Goal: Task Accomplishment & Management: Use online tool/utility

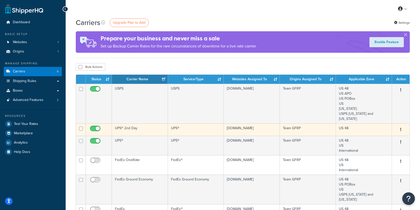
click at [153, 123] on td "UPS® 2nd Day" at bounding box center [140, 129] width 56 height 12
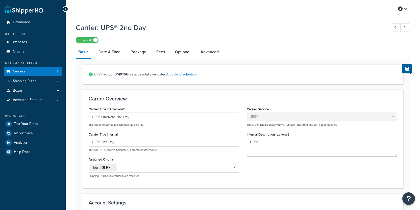
select select "ups"
click at [31, 81] on span "Shipping Rules" at bounding box center [24, 81] width 23 height 4
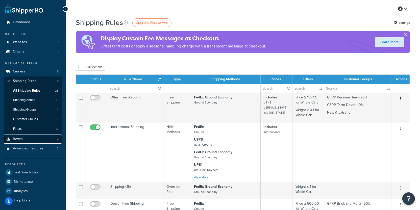
click at [40, 142] on link "Boxes" at bounding box center [33, 139] width 58 height 9
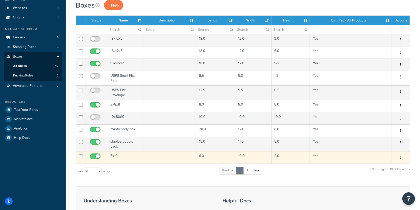
scroll to position [37, 0]
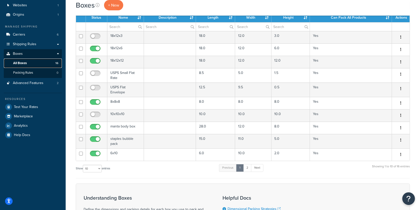
click at [42, 67] on link "All Boxes 16" at bounding box center [33, 63] width 58 height 9
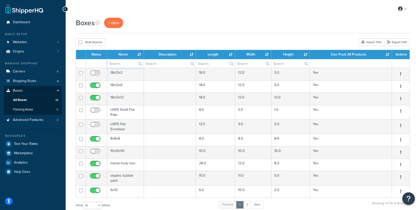
click at [119, 66] on input "text" at bounding box center [125, 63] width 36 height 9
click at [33, 83] on span "Shipping Rules" at bounding box center [24, 81] width 23 height 4
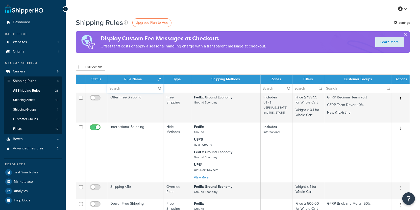
click at [111, 90] on input "text" at bounding box center [135, 88] width 56 height 9
paste input "8x8x8"
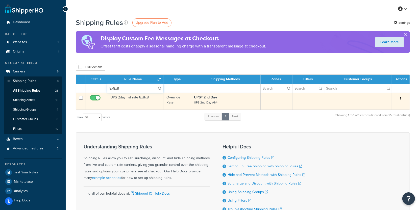
type input "8x8x8"
click at [140, 104] on td "UPS 2day flat rate 8x8x8" at bounding box center [135, 101] width 56 height 17
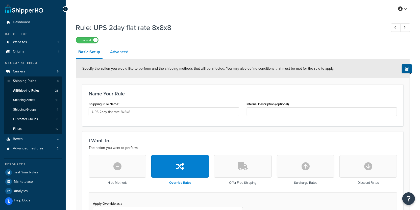
click at [124, 58] on link "Advanced" at bounding box center [119, 52] width 23 height 12
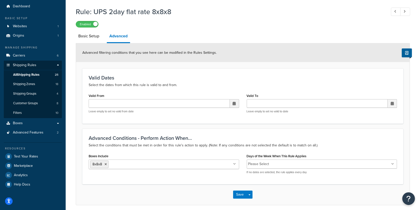
scroll to position [32, 0]
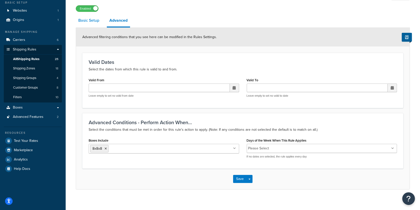
click at [90, 24] on link "Basic Setup" at bounding box center [89, 20] width 26 height 12
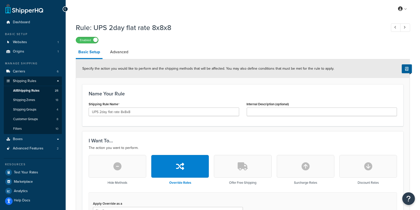
click at [113, 61] on div "Specify the action you would like to perform and the shipping methods that will…" at bounding box center [243, 68] width 334 height 19
click at [113, 60] on div "Specify the action you would like to perform and the shipping methods that will…" at bounding box center [243, 68] width 334 height 19
click at [112, 58] on link "Advanced" at bounding box center [119, 52] width 23 height 12
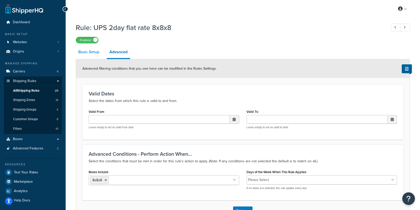
click at [89, 57] on link "Basic Setup" at bounding box center [89, 52] width 26 height 12
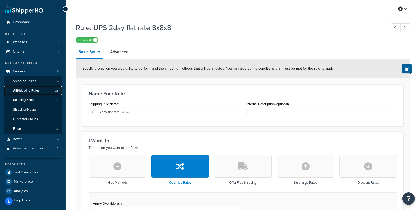
click at [38, 89] on span "All Shipping Rules" at bounding box center [26, 91] width 26 height 4
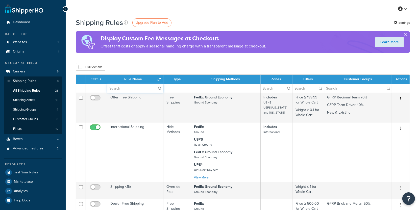
click at [131, 87] on input "text" at bounding box center [135, 88] width 56 height 9
paste input "18x12x2"
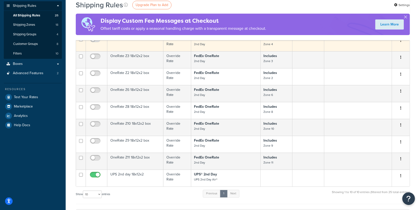
scroll to position [75, 0]
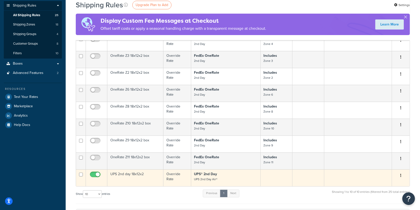
type input "18x12x2"
click at [160, 179] on td "UPS 2nd day 18x12x2" at bounding box center [135, 177] width 56 height 17
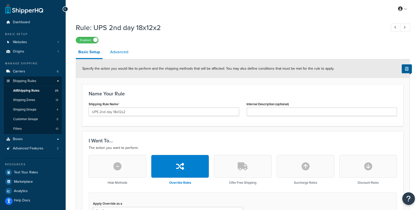
click at [118, 56] on link "Advanced" at bounding box center [119, 52] width 23 height 12
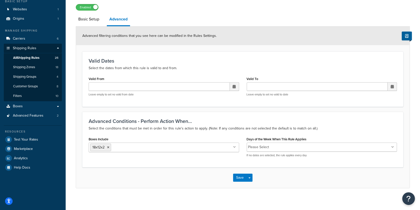
scroll to position [34, 0]
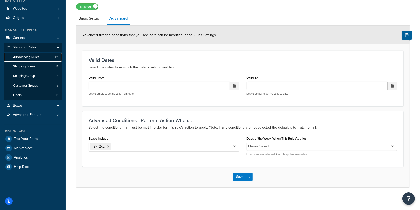
click at [54, 56] on link "All Shipping Rules 25" at bounding box center [33, 57] width 58 height 9
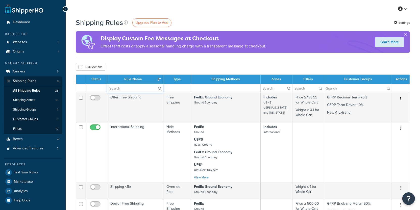
click at [126, 85] on input "text" at bounding box center [135, 88] width 56 height 9
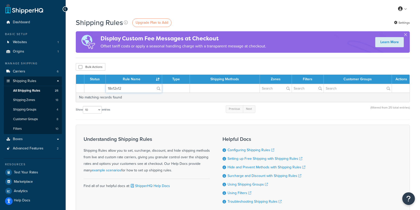
type input "18x12x12"
click at [128, 68] on div "Bulk Actions Duplicate Delete" at bounding box center [243, 67] width 334 height 8
click at [142, 86] on input "18x12x12" at bounding box center [134, 88] width 56 height 9
click at [40, 108] on link "Shipping Groups 4" at bounding box center [33, 109] width 58 height 9
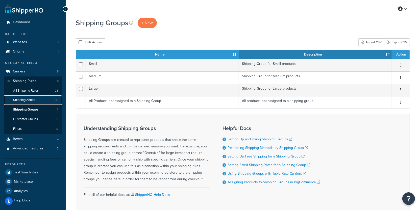
click at [37, 101] on link "Shipping Zones 18" at bounding box center [33, 99] width 58 height 9
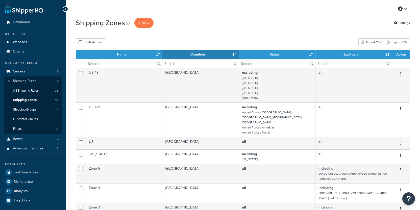
select select "15"
click at [38, 96] on link "Shipping Zones 18" at bounding box center [33, 99] width 58 height 9
click at [38, 95] on ul "Shipping Rules All Shipping Rules 25 Shipping Zones 18 Shipping Groups 4 Custom…" at bounding box center [33, 110] width 58 height 48
select select "15"
click at [38, 95] on link "All Shipping Rules 25" at bounding box center [33, 90] width 58 height 9
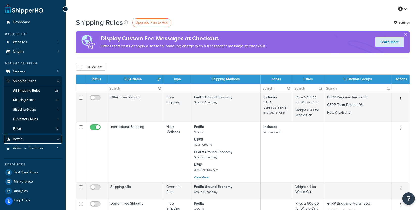
click at [46, 138] on link "Boxes" at bounding box center [33, 139] width 58 height 9
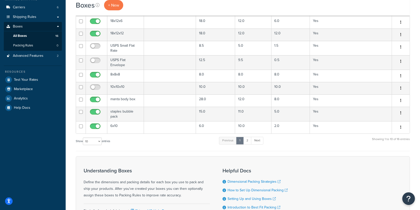
click at [263, 143] on li "Next" at bounding box center [257, 141] width 12 height 8
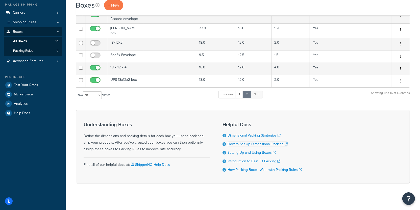
click at [262, 142] on link "How to Set Up Dimensional Packing" at bounding box center [257, 143] width 60 height 5
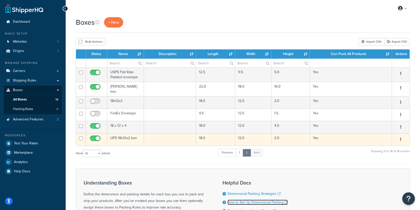
scroll to position [0, 0]
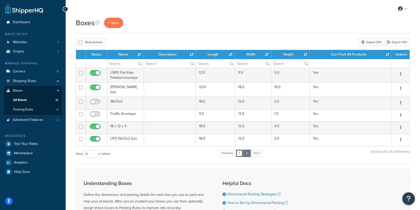
click at [242, 149] on link "1" at bounding box center [240, 153] width 8 height 8
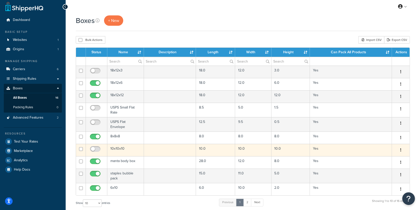
scroll to position [3, 0]
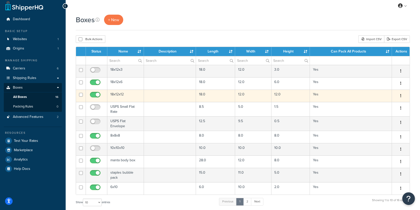
click at [155, 98] on td at bounding box center [170, 96] width 52 height 12
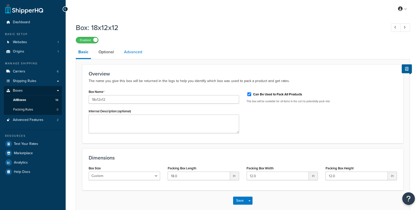
click at [131, 56] on link "Advanced" at bounding box center [132, 52] width 23 height 12
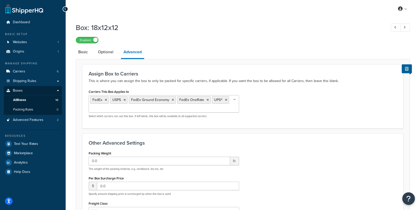
click at [176, 111] on ul "FedEx USPS FedEx Ground Economy FedEx OneRate UPS®" at bounding box center [164, 103] width 150 height 17
click at [39, 81] on link "Shipping Rules" at bounding box center [33, 81] width 58 height 9
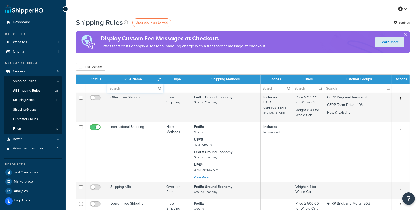
click at [119, 90] on input "text" at bounding box center [135, 88] width 56 height 9
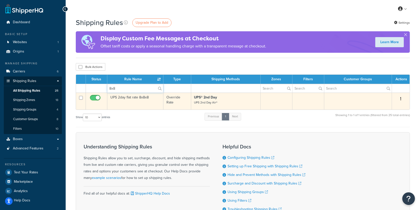
type input "8x8"
click at [145, 105] on td "UPS 2day flat rate 8x8x8" at bounding box center [135, 101] width 56 height 17
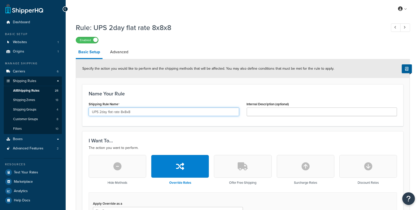
click at [128, 111] on input "UPS 2day flat rate 8x8x8" at bounding box center [164, 112] width 150 height 9
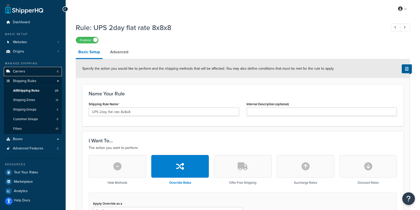
click at [45, 75] on link "Carriers 6" at bounding box center [33, 71] width 58 height 9
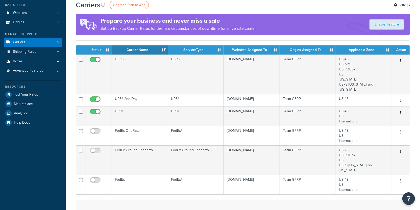
scroll to position [35, 0]
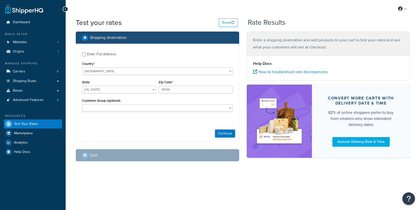
select select "[GEOGRAPHIC_DATA]"
click at [29, 70] on link "Carriers 6" at bounding box center [33, 71] width 58 height 9
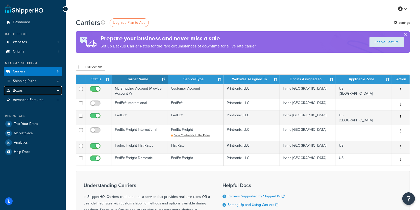
click at [16, 93] on span "Boxes" at bounding box center [18, 91] width 10 height 4
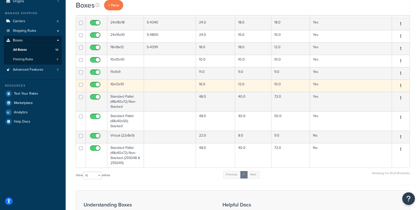
scroll to position [42, 0]
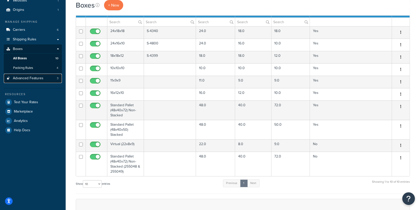
click at [49, 76] on link "Advanced Features 3" at bounding box center [33, 78] width 58 height 9
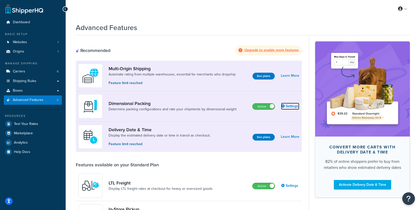
click at [292, 108] on link "Settings" at bounding box center [290, 106] width 18 height 7
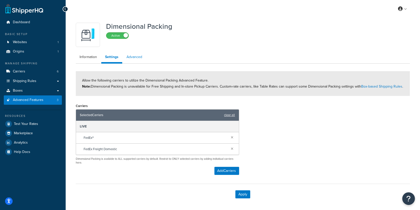
click at [135, 60] on link "Advanced" at bounding box center [134, 57] width 23 height 10
select select "false"
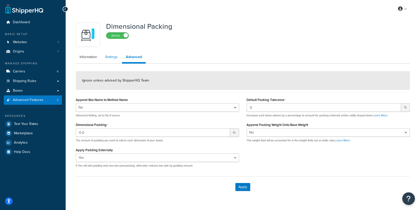
click at [104, 59] on link "Settings" at bounding box center [111, 57] width 20 height 10
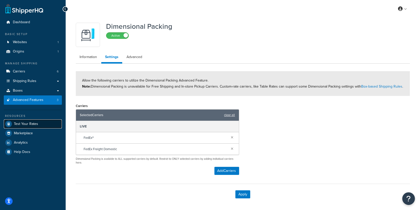
click at [38, 123] on link "Test Your Rates" at bounding box center [33, 123] width 58 height 9
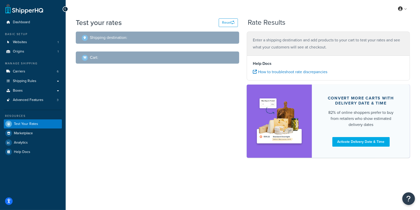
select select "[GEOGRAPHIC_DATA]"
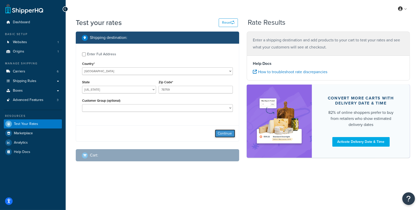
click at [224, 134] on button "Continue" at bounding box center [225, 134] width 20 height 8
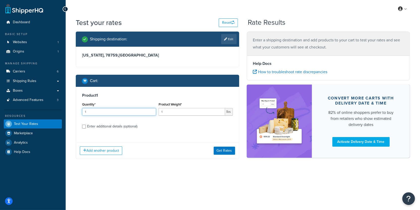
click at [133, 113] on input "1" at bounding box center [119, 112] width 74 height 8
type input "5"
click at [183, 112] on input "1" at bounding box center [192, 112] width 66 height 8
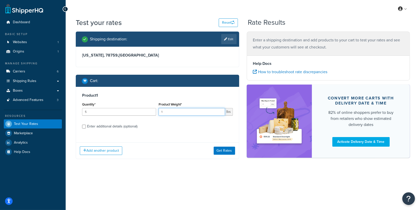
click at [183, 112] on input "1" at bounding box center [192, 112] width 66 height 8
click at [52, 86] on div "Manage Shipping Carriers 6 Shipping Rules Shipping Rules All Shipping Rules 27 …" at bounding box center [33, 82] width 58 height 43
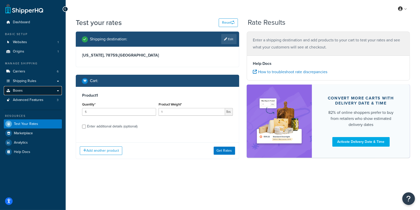
click at [52, 88] on link "Boxes" at bounding box center [33, 90] width 58 height 9
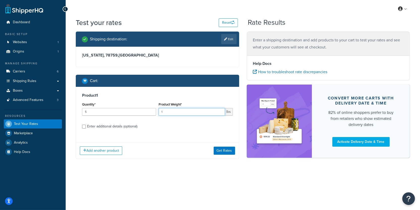
click at [162, 112] on input "1" at bounding box center [192, 112] width 66 height 8
click at [130, 126] on div "Enter additional details (optional)" at bounding box center [112, 126] width 50 height 7
click at [86, 126] on input "Enter additional details (optional)" at bounding box center [84, 127] width 4 height 4
checkbox input "true"
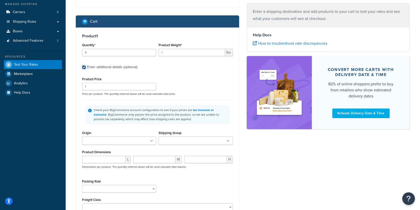
scroll to position [62, 0]
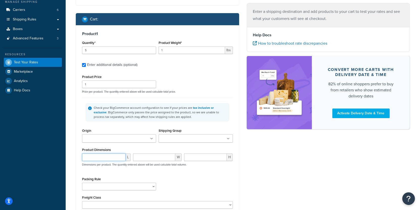
click at [109, 156] on input "number" at bounding box center [103, 158] width 43 height 8
type input "21.4"
type input "8"
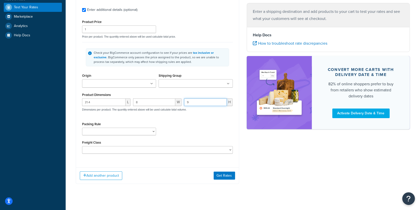
scroll to position [123, 0]
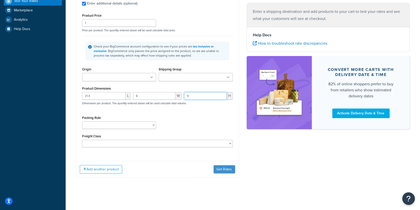
type input "9"
click at [226, 168] on button "Get Rates" at bounding box center [224, 169] width 21 height 8
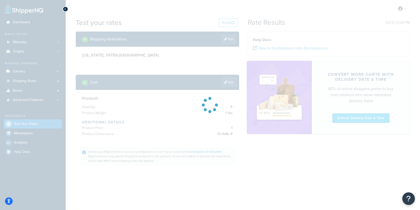
scroll to position [0, 0]
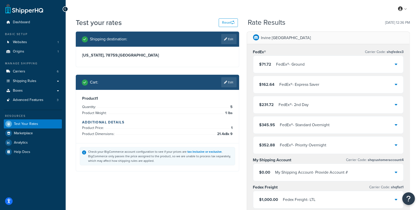
click at [280, 66] on div "FedEx® - Ground" at bounding box center [290, 64] width 29 height 7
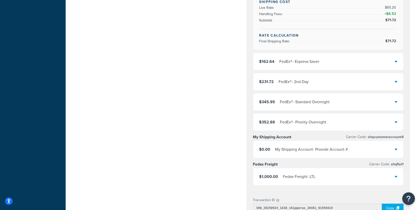
scroll to position [317, 0]
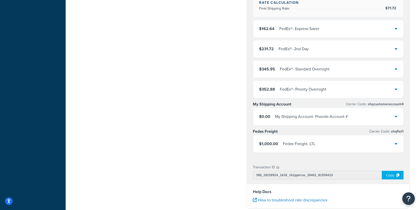
click at [305, 140] on div "Fedex Freight - LTL" at bounding box center [299, 143] width 33 height 7
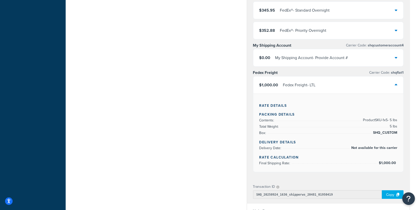
scroll to position [378, 0]
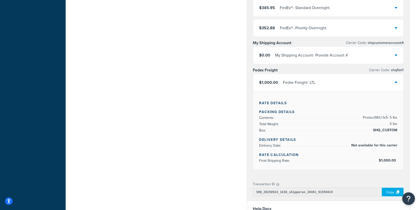
click at [302, 81] on div "Fedex Freight - LTL" at bounding box center [299, 82] width 33 height 7
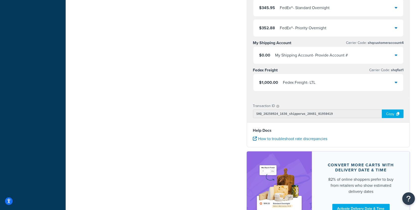
click at [299, 55] on div "My Shipping Account - Provide Account #" at bounding box center [311, 55] width 73 height 7
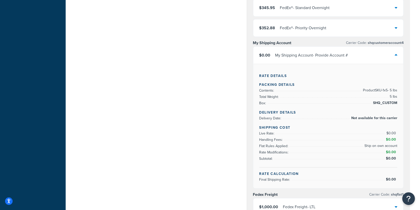
click at [299, 55] on div "My Shipping Account - Provide Account #" at bounding box center [311, 55] width 73 height 7
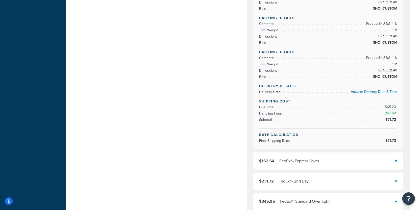
scroll to position [0, 0]
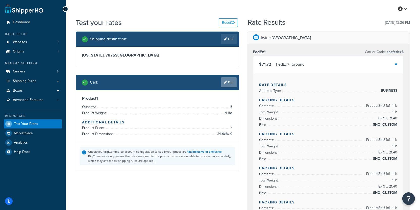
click at [225, 79] on link "Edit" at bounding box center [228, 82] width 15 height 10
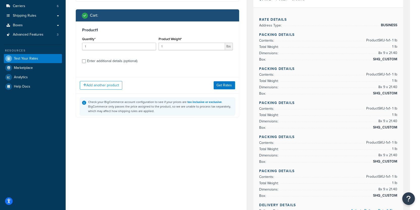
scroll to position [77, 0]
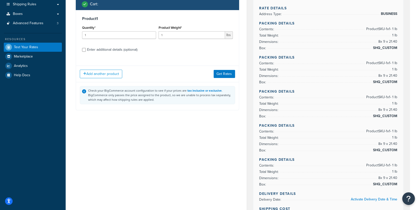
click at [114, 46] on div "Enter additional details (optional)" at bounding box center [112, 49] width 50 height 7
click at [86, 48] on input "Enter additional details (optional)" at bounding box center [84, 50] width 4 height 4
checkbox input "true"
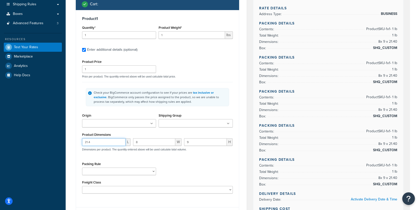
click at [116, 141] on input "21.4" at bounding box center [103, 142] width 43 height 8
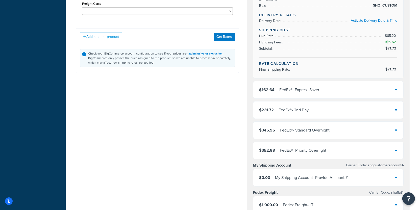
scroll to position [295, 0]
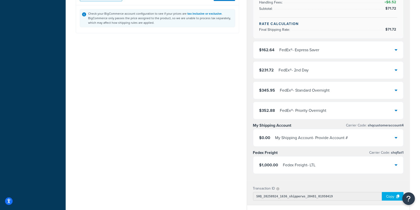
type input "18"
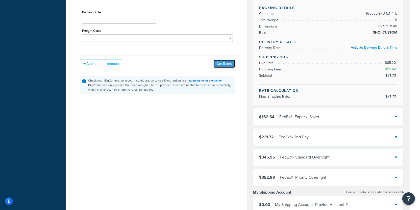
click at [227, 67] on button "Get Rates" at bounding box center [224, 64] width 21 height 8
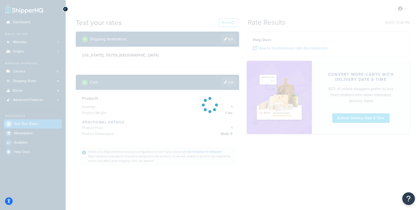
scroll to position [0, 0]
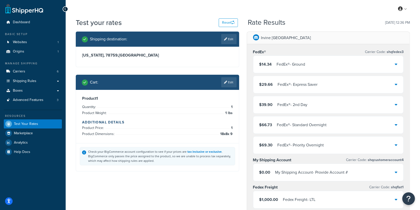
click at [285, 69] on div "$14.34 FedEx® - Ground" at bounding box center [328, 64] width 150 height 17
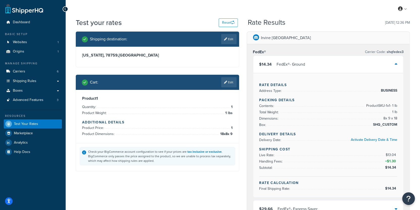
click at [285, 69] on div "$14.34 FedEx® - Ground" at bounding box center [328, 64] width 150 height 17
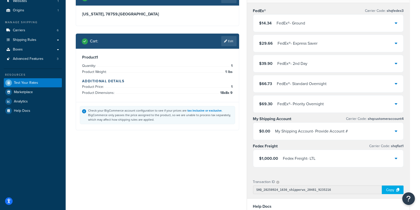
scroll to position [9, 0]
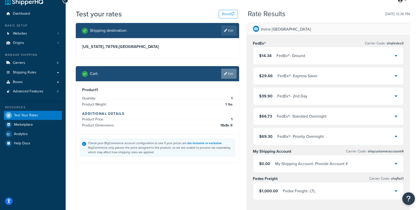
click at [227, 73] on link "Edit" at bounding box center [228, 74] width 15 height 10
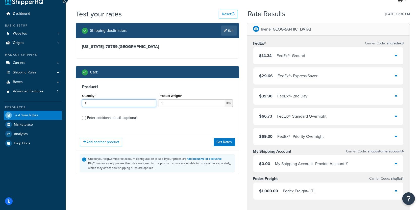
click at [129, 101] on input "1" at bounding box center [119, 103] width 74 height 8
click at [226, 139] on button "Get Rates" at bounding box center [224, 142] width 21 height 8
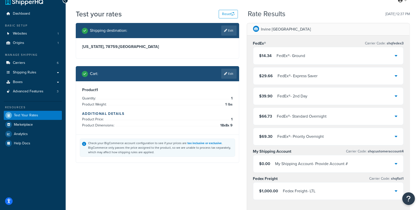
click at [300, 136] on div "FedEx® - Priority Overnight" at bounding box center [300, 136] width 46 height 7
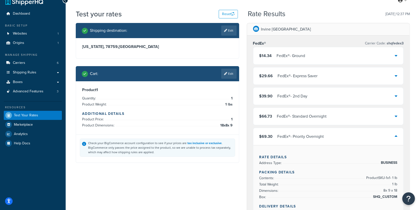
click at [300, 136] on div "FedEx® - Priority Overnight" at bounding box center [300, 136] width 46 height 7
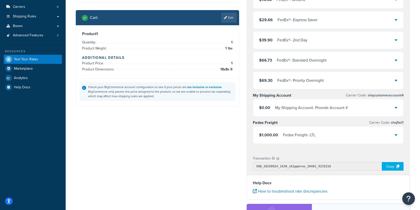
scroll to position [70, 0]
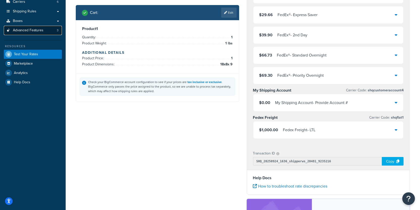
click at [45, 31] on link "Advanced Features 3" at bounding box center [33, 30] width 58 height 9
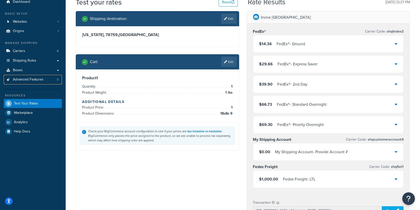
scroll to position [12, 0]
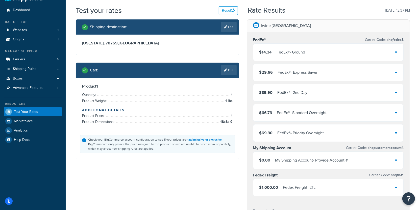
click at [304, 58] on div "$14.34 FedEx® - Ground" at bounding box center [328, 52] width 150 height 17
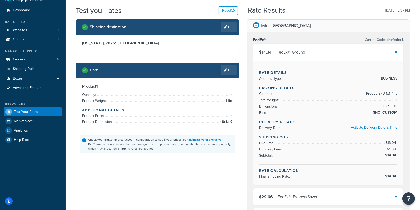
click at [238, 73] on div "Cart : Edit" at bounding box center [157, 70] width 163 height 15
click at [234, 73] on link "Edit" at bounding box center [228, 70] width 15 height 10
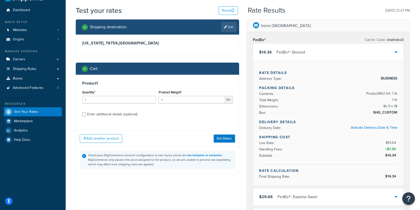
click at [113, 119] on div "Product 1 Quantity* 1 Product Weight* 1 lbs Enter additional details (optional)" at bounding box center [157, 101] width 163 height 52
click at [113, 116] on div "Enter additional details (optional)" at bounding box center [112, 114] width 50 height 7
click at [86, 116] on input "Enter additional details (optional)" at bounding box center [84, 115] width 4 height 4
checkbox input "true"
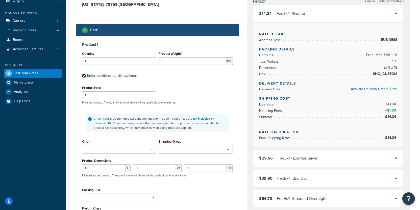
scroll to position [56, 0]
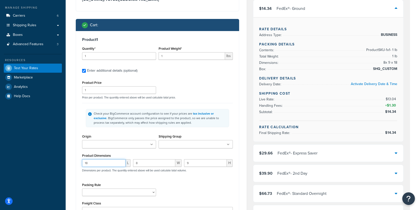
click at [107, 166] on input "18" at bounding box center [103, 163] width 43 height 8
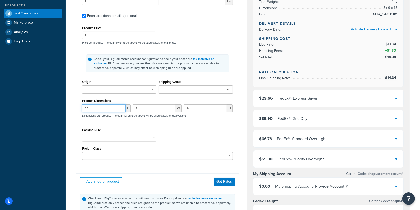
scroll to position [131, 0]
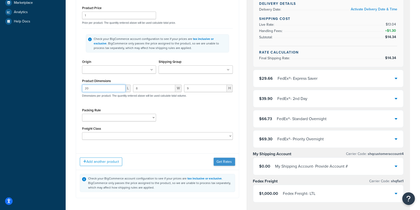
type input "20"
click at [230, 162] on button "Get Rates" at bounding box center [224, 162] width 21 height 8
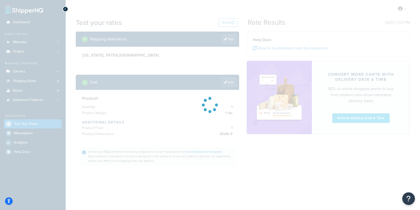
scroll to position [0, 0]
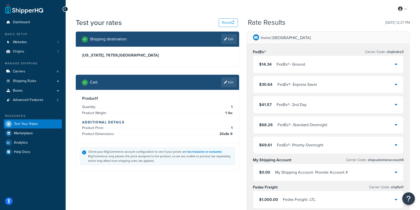
click at [282, 70] on div "$14.34 FedEx® - Ground" at bounding box center [328, 64] width 150 height 17
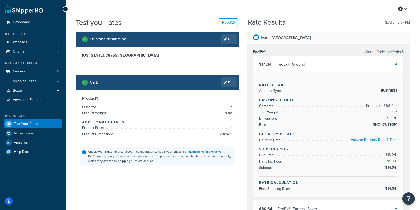
click at [282, 70] on div "$14.34 FedEx® - Ground" at bounding box center [328, 64] width 150 height 17
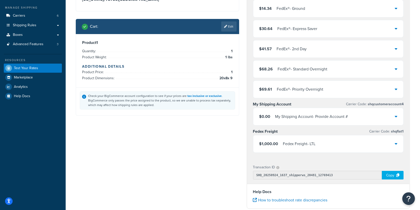
scroll to position [56, 0]
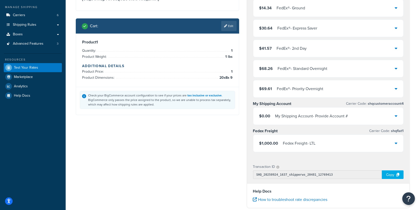
click at [285, 85] on div "FedEx® - Priority Overnight" at bounding box center [300, 88] width 46 height 7
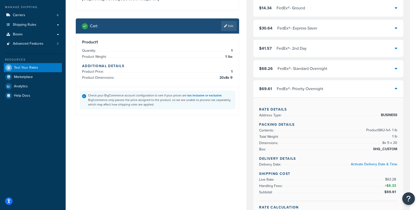
click at [284, 81] on div "$69.61 FedEx® - Priority Overnight" at bounding box center [328, 88] width 150 height 17
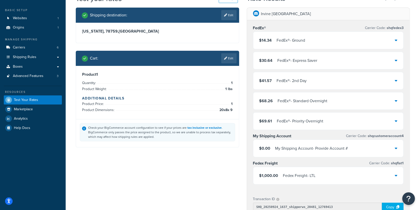
scroll to position [24, 0]
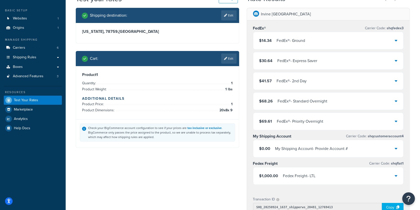
click at [285, 68] on div "$30.64 FedEx® - Express Saver" at bounding box center [328, 60] width 150 height 17
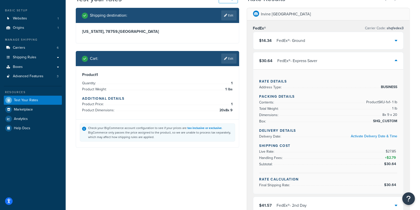
click at [285, 66] on div "$30.64 FedEx® - Express Saver" at bounding box center [328, 60] width 150 height 17
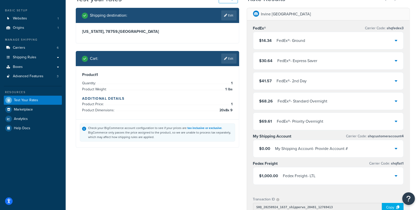
click at [286, 46] on div "$14.34 FedEx® - Ground" at bounding box center [328, 40] width 150 height 17
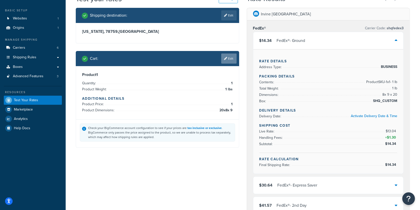
click at [227, 60] on link "Edit" at bounding box center [228, 59] width 15 height 10
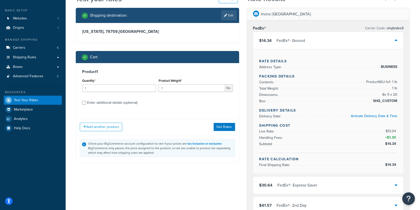
click at [136, 103] on div "Enter additional details (optional)" at bounding box center [112, 102] width 50 height 7
click at [86, 103] on input "Enter additional details (optional)" at bounding box center [84, 103] width 4 height 4
checkbox input "true"
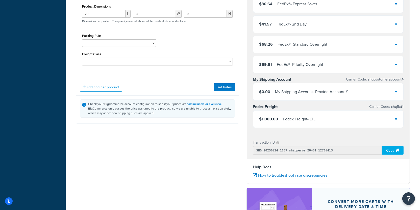
scroll to position [207, 0]
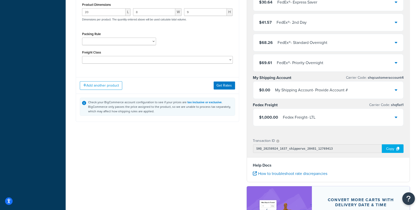
click at [281, 93] on div "$0.00 My Shipping Account - Provide Account #" at bounding box center [328, 90] width 150 height 17
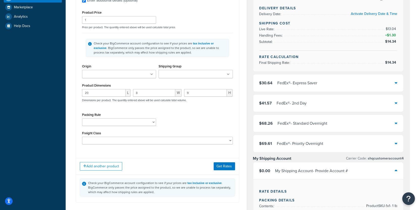
scroll to position [126, 0]
select select "86028"
click option "Standard Pack" at bounding box center [0, 0] width 0 height 0
click at [233, 169] on button "Get Rates" at bounding box center [224, 166] width 21 height 8
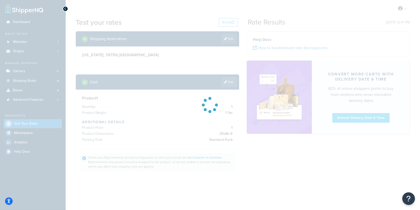
scroll to position [0, 0]
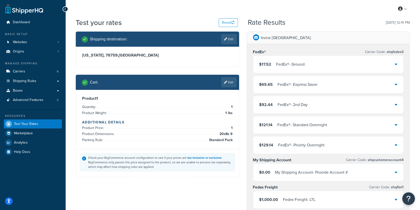
click at [278, 70] on div "$17.52 FedEx® - Ground" at bounding box center [328, 64] width 150 height 17
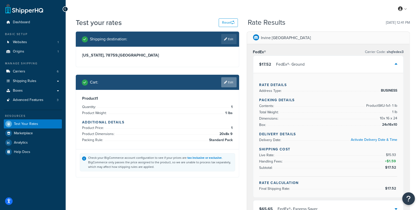
click at [232, 87] on link "Edit" at bounding box center [228, 82] width 15 height 10
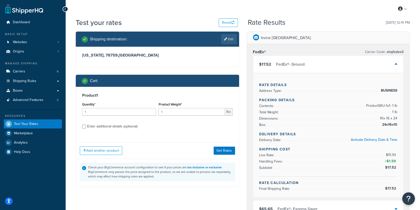
click at [109, 122] on div "Product 1 Quantity* 1 Product Weight* 1 lbs Enter additional details (optional)" at bounding box center [157, 113] width 163 height 52
click at [109, 126] on div "Enter additional details (optional)" at bounding box center [112, 126] width 50 height 7
click at [86, 126] on input "Enter additional details (optional)" at bounding box center [84, 127] width 4 height 4
checkbox input "true"
select select "86028"
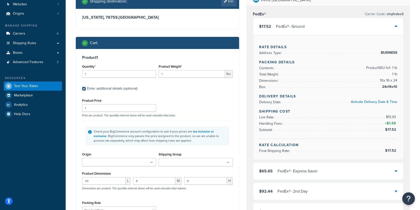
scroll to position [38, 0]
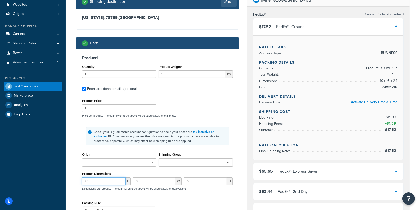
click at [103, 182] on input "20" at bounding box center [103, 182] width 43 height 8
type input "21.4"
click at [104, 74] on input "1" at bounding box center [119, 74] width 74 height 8
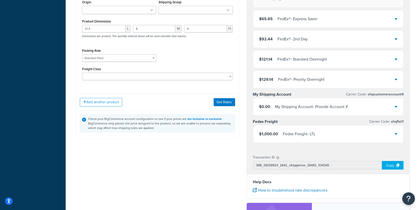
scroll to position [282, 0]
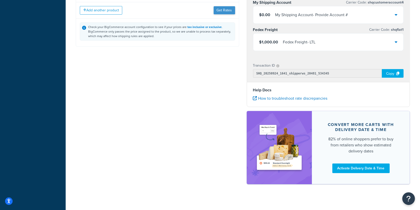
type input "4"
click at [221, 11] on button "Get Rates" at bounding box center [224, 10] width 21 height 8
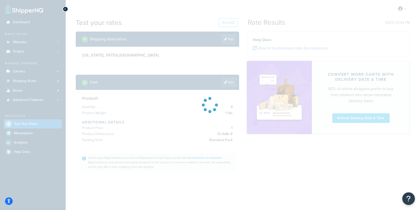
scroll to position [0, 0]
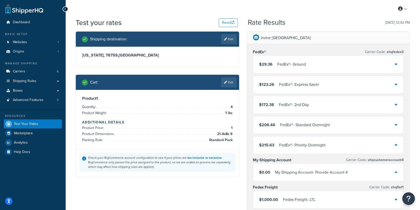
click at [282, 68] on div "$29.36 FedEx® - Ground" at bounding box center [328, 64] width 150 height 17
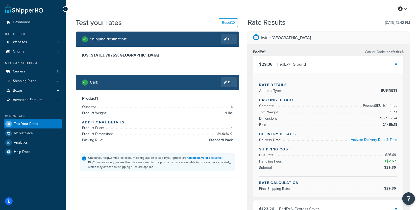
click at [232, 75] on div "Cart : Edit" at bounding box center [157, 82] width 163 height 15
click at [232, 80] on link "Edit" at bounding box center [228, 82] width 15 height 10
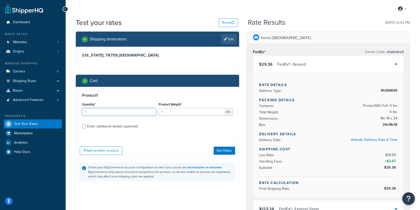
click at [140, 111] on input "1" at bounding box center [119, 112] width 74 height 8
type input "5"
click at [235, 151] on div "Add another product Get Rates" at bounding box center [157, 150] width 163 height 16
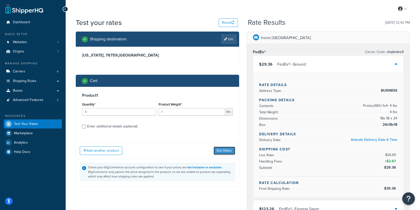
click at [232, 151] on button "Get Rates" at bounding box center [224, 151] width 21 height 8
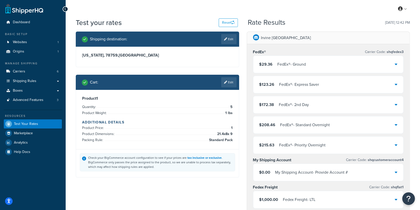
click at [272, 65] on div "$29.36 FedEx® - Ground" at bounding box center [282, 64] width 47 height 7
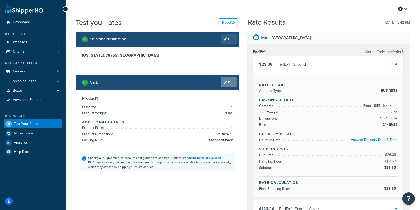
click at [232, 83] on link "Edit" at bounding box center [228, 82] width 15 height 10
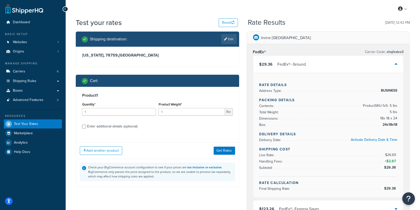
click at [130, 124] on div "Enter additional details (optional)" at bounding box center [112, 126] width 50 height 7
click at [86, 125] on input "Enter additional details (optional)" at bounding box center [84, 127] width 4 height 4
checkbox input "true"
select select "86028"
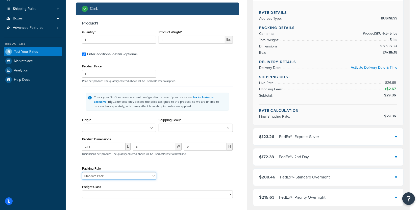
scroll to position [70, 0]
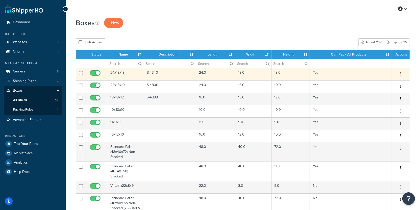
click at [166, 77] on td "S-4340" at bounding box center [170, 74] width 52 height 12
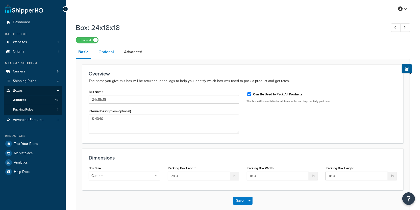
click at [106, 55] on link "Optional" at bounding box center [106, 52] width 20 height 12
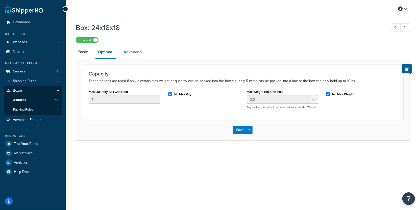
click at [140, 53] on link "Advanced" at bounding box center [132, 52] width 23 height 12
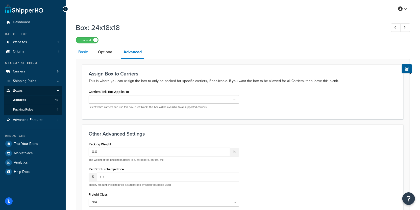
click at [85, 53] on link "Basic" at bounding box center [83, 52] width 15 height 12
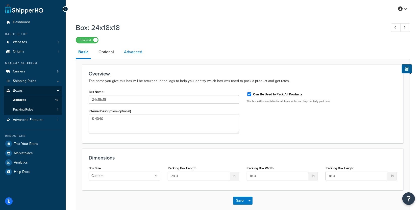
click at [130, 50] on link "Advanced" at bounding box center [132, 52] width 23 height 12
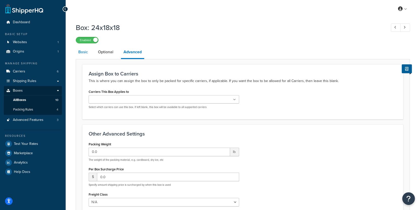
click at [86, 51] on link "Basic" at bounding box center [83, 52] width 15 height 12
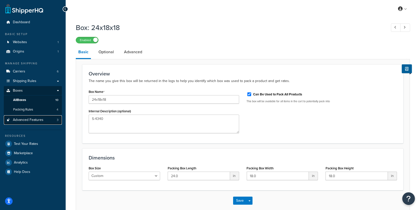
click at [35, 120] on span "Advanced Features" at bounding box center [28, 120] width 31 height 4
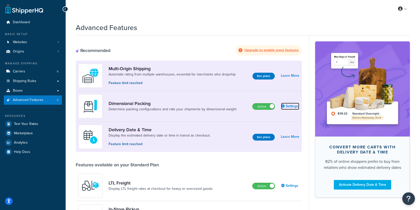
click at [289, 104] on link "Settings" at bounding box center [290, 106] width 18 height 7
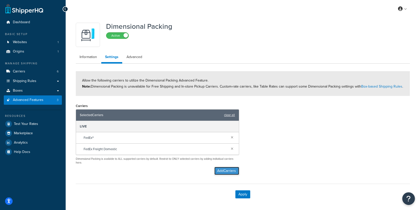
click at [228, 171] on button "Add Carriers" at bounding box center [226, 171] width 25 height 8
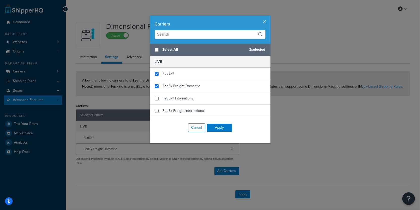
click at [269, 17] on button "button" at bounding box center [269, 15] width 1 height 1
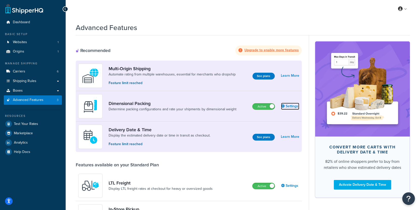
click at [296, 107] on link "Settings" at bounding box center [290, 106] width 18 height 7
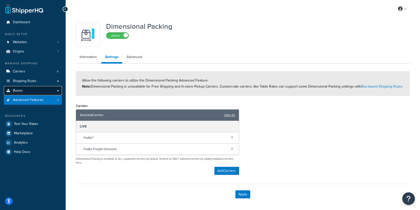
click at [41, 91] on link "Boxes" at bounding box center [33, 90] width 58 height 9
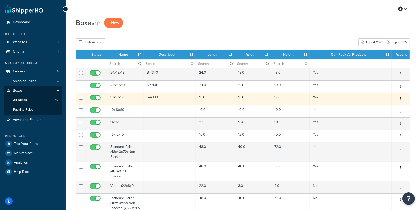
click at [176, 100] on td "S-4399" at bounding box center [170, 99] width 52 height 12
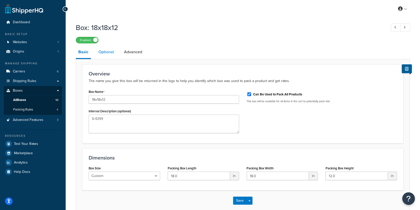
click at [103, 57] on link "Optional" at bounding box center [106, 52] width 20 height 12
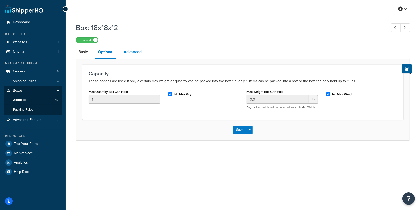
click at [138, 55] on link "Advanced" at bounding box center [132, 52] width 23 height 12
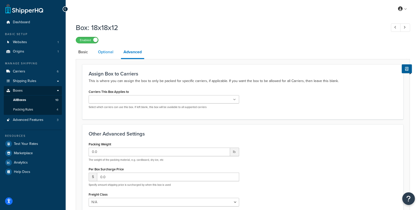
click at [97, 57] on link "Optional" at bounding box center [105, 52] width 20 height 12
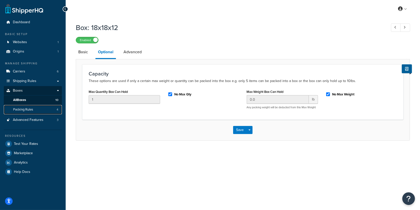
click at [45, 109] on link "Packing Rules 4" at bounding box center [33, 109] width 58 height 9
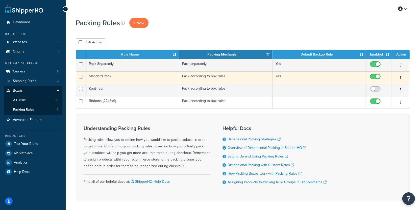
click at [109, 78] on td "Standard Pack" at bounding box center [132, 77] width 93 height 12
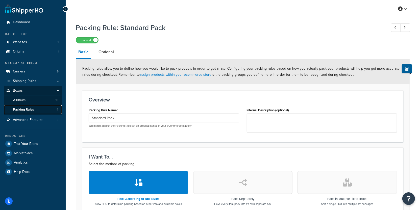
click at [53, 109] on link "Packing Rules 4" at bounding box center [33, 109] width 58 height 9
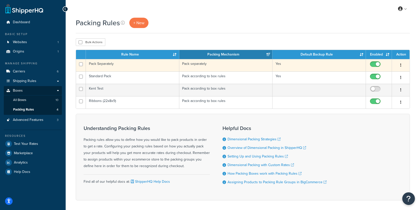
click at [148, 66] on td "Pack Separately" at bounding box center [132, 65] width 93 height 12
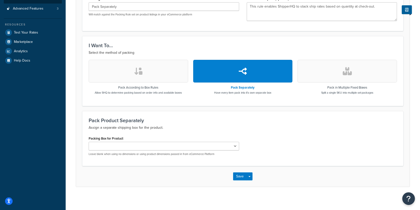
scroll to position [113, 0]
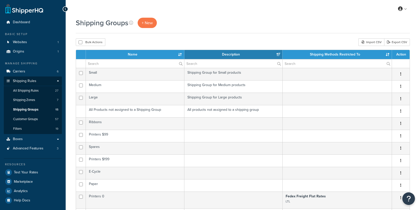
select select "15"
